Goal: Book appointment/travel/reservation

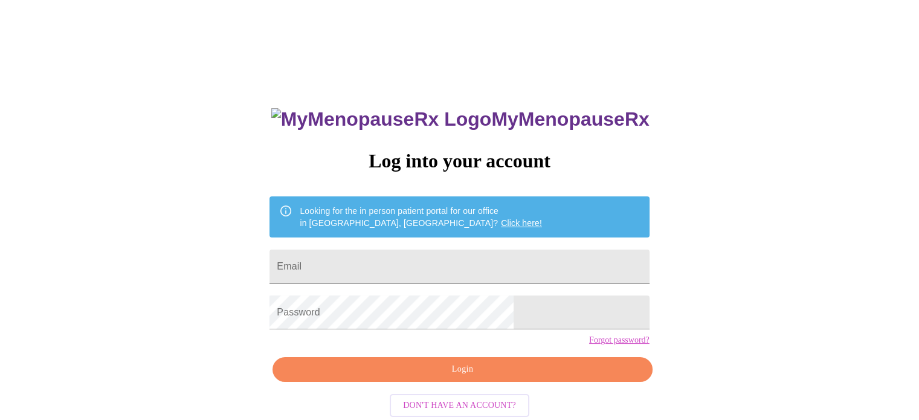
click at [492, 269] on input "Email" at bounding box center [458, 267] width 379 height 34
type input "[EMAIL_ADDRESS][DOMAIN_NAME]"
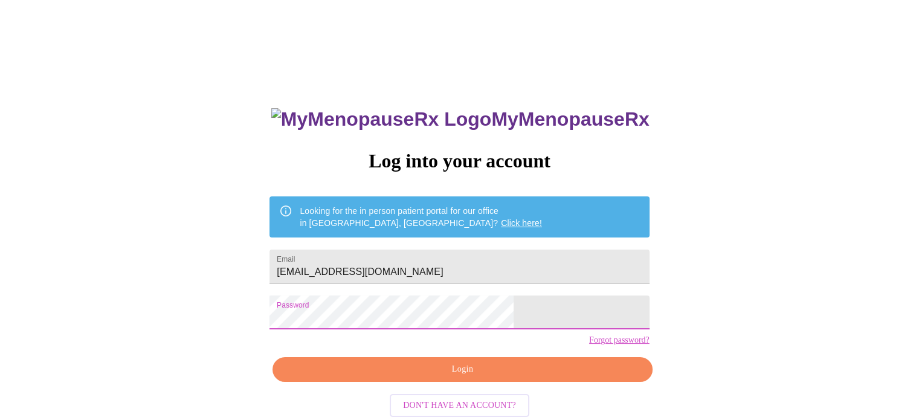
click at [434, 377] on span "Login" at bounding box center [462, 369] width 352 height 15
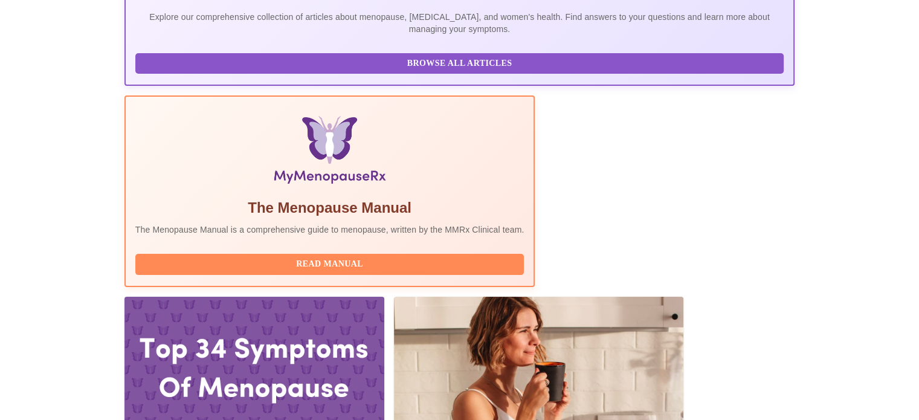
scroll to position [335, 0]
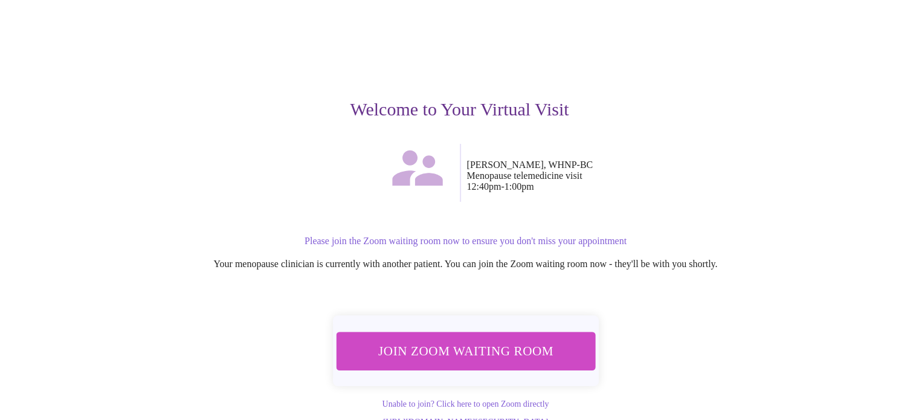
scroll to position [85, 0]
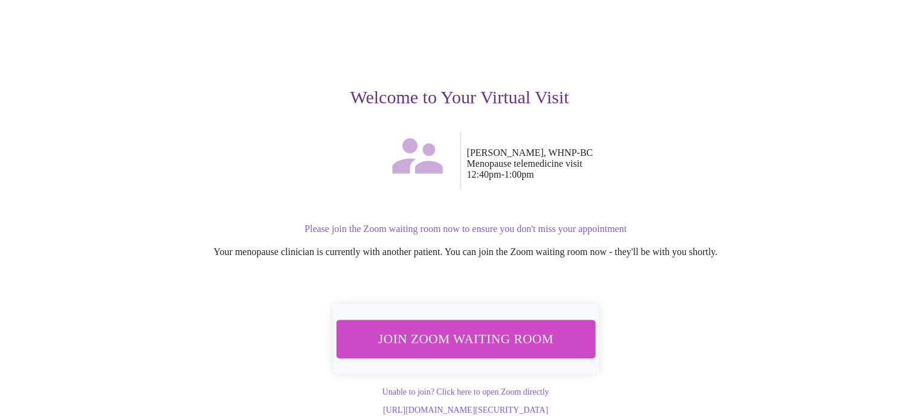
click at [463, 331] on span "Join Zoom Waiting Room" at bounding box center [466, 338] width 228 height 22
